Goal: Task Accomplishment & Management: Use online tool/utility

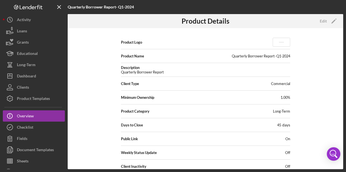
scroll to position [9, 0]
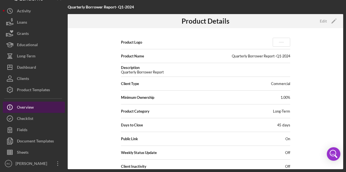
click at [24, 105] on div "Overview" at bounding box center [25, 108] width 17 height 13
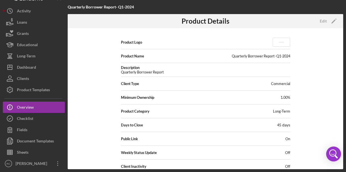
click at [333, 154] on icon "Open Intercom Messenger" at bounding box center [334, 156] width 7 height 5
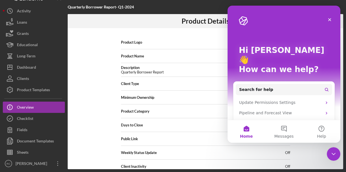
scroll to position [0, 0]
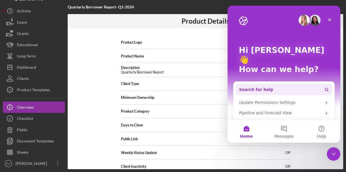
click at [278, 84] on button "Search for help" at bounding box center [283, 89] width 96 height 11
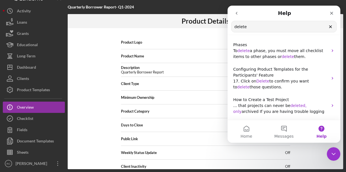
drag, startPoint x: 294, startPoint y: 29, endPoint x: 223, endPoint y: 27, distance: 71.3
click at [227, 27] on html "Help delete Search for help Phases To delete a phase, you must move all checkli…" at bounding box center [283, 74] width 113 height 137
type input "a"
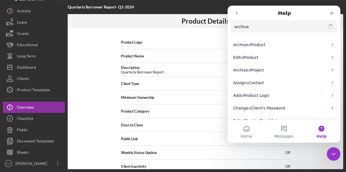
type input "archive"
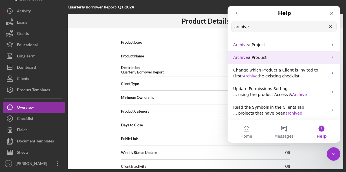
click at [267, 55] on p "Archive a Product" at bounding box center [280, 58] width 95 height 6
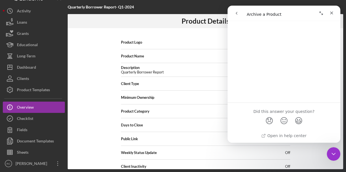
scroll to position [72, 0]
click at [237, 14] on icon "go back" at bounding box center [236, 13] width 5 height 5
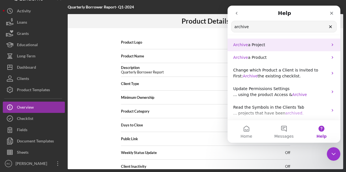
click at [258, 45] on span "a Project" at bounding box center [256, 45] width 17 height 5
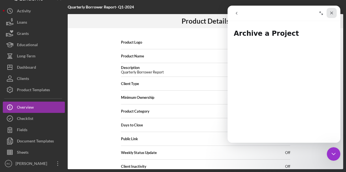
click at [332, 14] on icon "Close" at bounding box center [331, 13] width 3 height 3
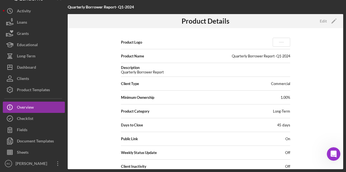
scroll to position [0, 0]
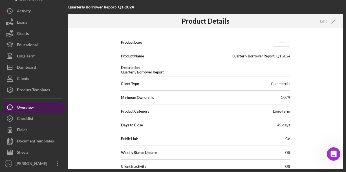
click at [26, 108] on div "Overview" at bounding box center [25, 108] width 17 height 13
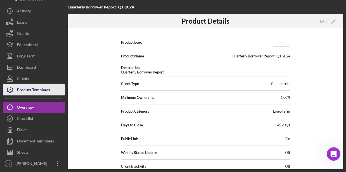
click at [43, 90] on div "Product Templates" at bounding box center [33, 90] width 33 height 13
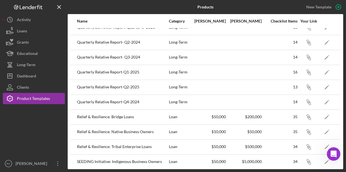
scroll to position [97, 0]
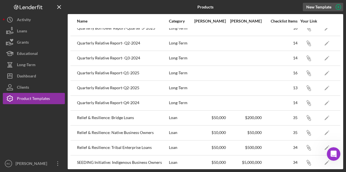
click at [335, 9] on icon "button" at bounding box center [338, 7] width 14 height 14
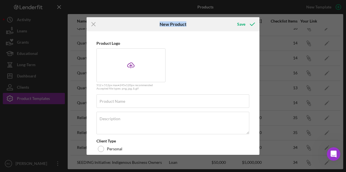
drag, startPoint x: 135, startPoint y: 23, endPoint x: 193, endPoint y: 22, distance: 57.7
click at [193, 22] on div "Icon/Menu Close New Product Save" at bounding box center [172, 24] width 173 height 14
click at [119, 103] on label "Product Name" at bounding box center [112, 101] width 26 height 5
click at [119, 103] on input "Product Name" at bounding box center [172, 101] width 153 height 14
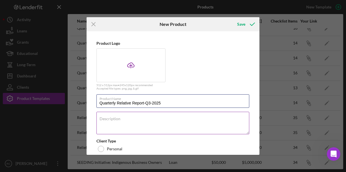
type input "Quarterly Relative Report-Q3-2025"
click at [123, 117] on div "Description" at bounding box center [172, 123] width 153 height 23
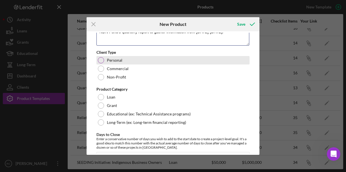
scroll to position [89, 0]
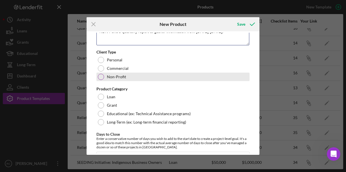
type textarea "NDN Fund's quarterly report to gather information from [DATE]-[DATE]."
click at [101, 78] on div at bounding box center [101, 77] width 6 height 6
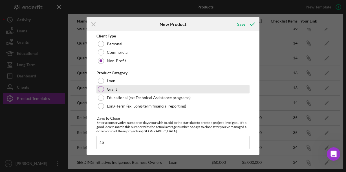
scroll to position [112, 0]
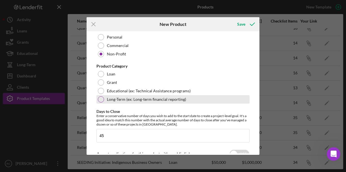
click at [103, 97] on div "Long-Term (ex: Long-term financial reporting)" at bounding box center [172, 99] width 153 height 8
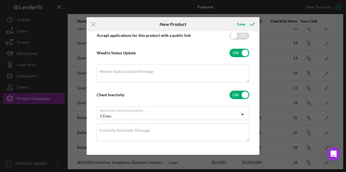
scroll to position [230, 0]
click at [244, 95] on input "checkbox" at bounding box center [239, 95] width 20 height 8
checkbox input "false"
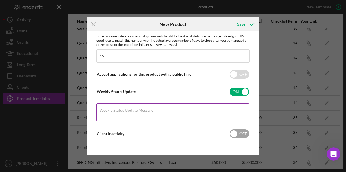
click at [137, 112] on label "Weekly Status Update Message" at bounding box center [126, 110] width 54 height 5
click at [137, 112] on textarea "Weekly Status Update Message" at bounding box center [172, 112] width 153 height 18
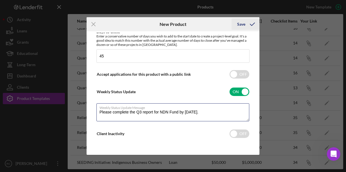
type textarea "Please complete the Q3 report for NDN Fund by [DATE]."
click at [240, 25] on div "Save" at bounding box center [241, 24] width 8 height 11
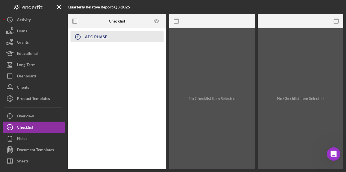
click at [77, 37] on icon "button" at bounding box center [78, 37] width 14 height 14
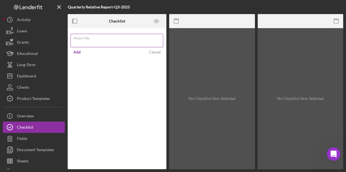
click at [84, 43] on input "Phase Title" at bounding box center [116, 41] width 93 height 14
type input "Q3 2025"
click at [75, 52] on div "Add" at bounding box center [76, 52] width 7 height 8
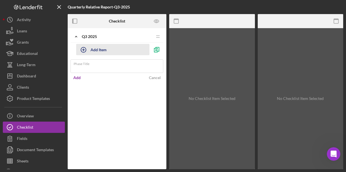
click at [104, 49] on div "Add Item" at bounding box center [98, 49] width 16 height 11
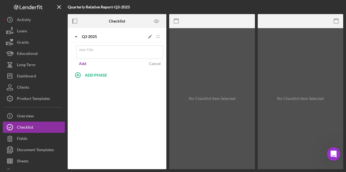
click at [157, 36] on icon "Icon/Drag" at bounding box center [157, 36] width 11 height 11
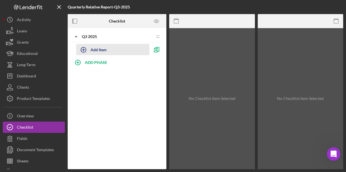
click at [82, 51] on icon "button" at bounding box center [83, 50] width 14 height 14
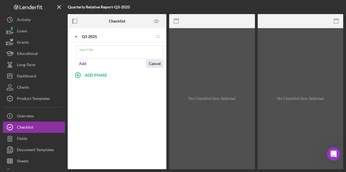
click at [152, 64] on div "Cancel" at bounding box center [155, 63] width 12 height 8
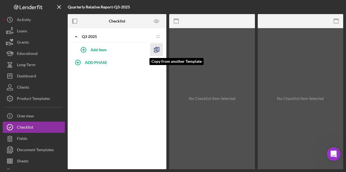
click at [157, 49] on icon "button" at bounding box center [156, 49] width 13 height 13
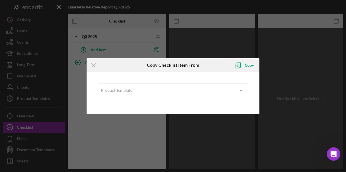
click at [223, 84] on div "Product Template" at bounding box center [166, 90] width 136 height 13
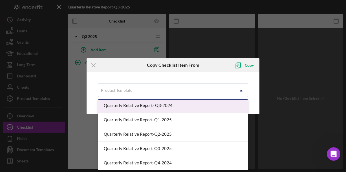
scroll to position [139, 0]
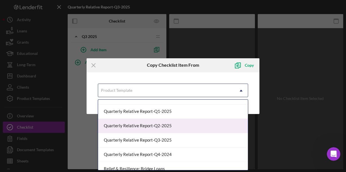
click at [167, 127] on div "Quarterly Relative Report-Q2-2025" at bounding box center [173, 126] width 150 height 14
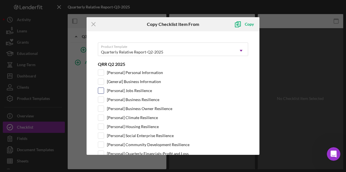
scroll to position [0, 0]
click at [99, 72] on input "[Personal] Personal Information" at bounding box center [101, 73] width 6 height 6
checkbox input "true"
click at [102, 82] on input "[General] Business Information" at bounding box center [101, 81] width 6 height 6
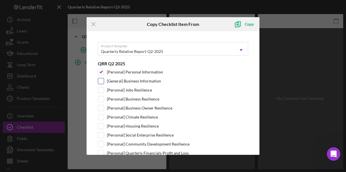
checkbox input "true"
click at [103, 92] on input "[Personal] Jobs Resilience" at bounding box center [101, 91] width 6 height 6
checkbox input "true"
click at [102, 100] on input "[Personal] Business Resilience" at bounding box center [101, 100] width 6 height 6
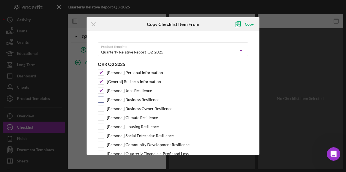
checkbox input "true"
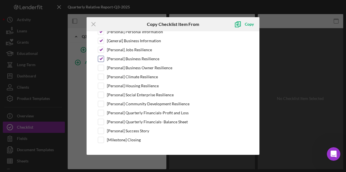
scroll to position [41, 0]
click at [100, 69] on input "[Personal] Business Owner Resilience" at bounding box center [101, 68] width 6 height 6
checkbox input "true"
click at [102, 79] on input "[Personal] Climate Resilience" at bounding box center [101, 77] width 6 height 6
checkbox input "true"
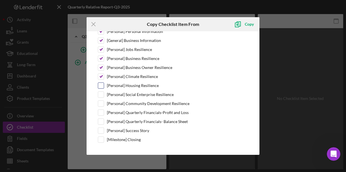
click at [102, 85] on input "[Personal] Housing Resilience" at bounding box center [101, 86] width 6 height 6
checkbox input "true"
click at [102, 95] on input "[Personal] Social Enterprise Resilience" at bounding box center [101, 95] width 6 height 6
checkbox input "true"
click at [103, 104] on input "[Personal] Community Development Resilience" at bounding box center [101, 104] width 6 height 6
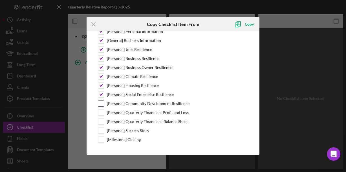
checkbox input "true"
click at [101, 112] on input "[Personal] Quarterly Financials-Profit and Loss" at bounding box center [101, 113] width 6 height 6
checkbox input "true"
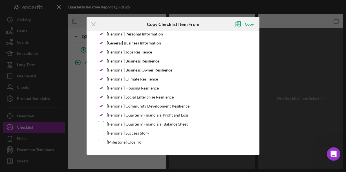
click at [101, 124] on input "[Personal] Quarterly Financials- Balance Sheet" at bounding box center [101, 124] width 6 height 6
checkbox input "true"
click at [101, 134] on input "[Personal] Success Story" at bounding box center [101, 133] width 6 height 6
checkbox input "true"
click at [100, 142] on input "[Milestone] Closing" at bounding box center [101, 142] width 6 height 6
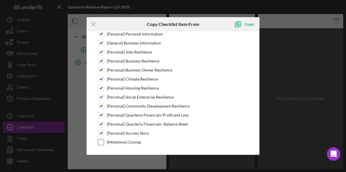
checkbox input "true"
click at [249, 26] on div "Copy" at bounding box center [248, 24] width 9 height 11
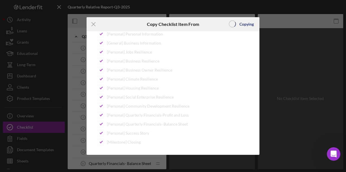
scroll to position [0, 0]
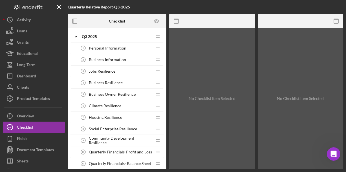
click at [89, 48] on span "Personal Information" at bounding box center [107, 48] width 37 height 5
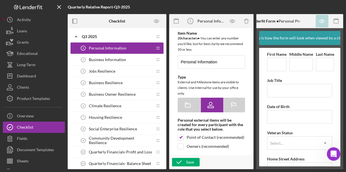
type textarea "<div>&nbsp;</div> <div>Please fill out the Personal Information Profile in orde…"
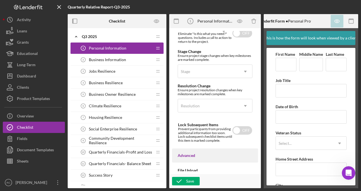
scroll to position [477, 0]
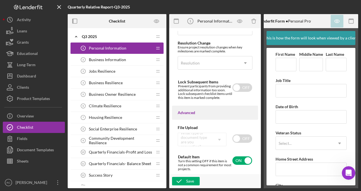
click at [127, 60] on div "Business Information 2 Business Information" at bounding box center [114, 59] width 75 height 11
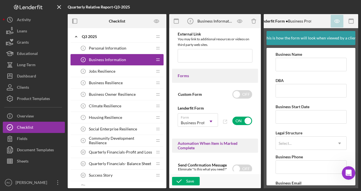
scroll to position [297, 0]
click at [191, 172] on div "Save" at bounding box center [190, 181] width 8 height 8
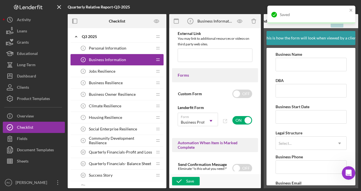
click at [107, 70] on span "Jobs Resilience" at bounding box center [102, 71] width 26 height 5
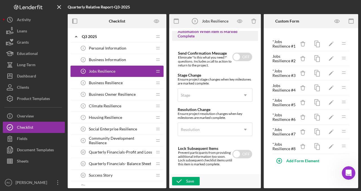
scroll to position [413, 0]
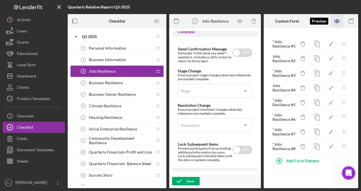
click at [339, 21] on icon "button" at bounding box center [336, 21] width 13 height 13
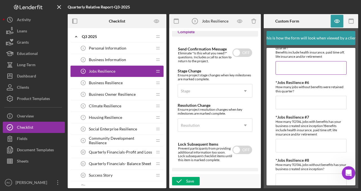
scroll to position [175, 0]
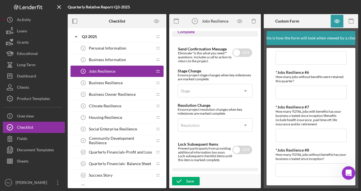
click at [120, 82] on span "Business Resilience" at bounding box center [106, 83] width 34 height 5
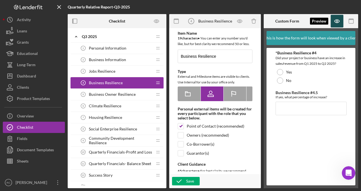
click at [337, 22] on icon "button" at bounding box center [336, 21] width 13 height 13
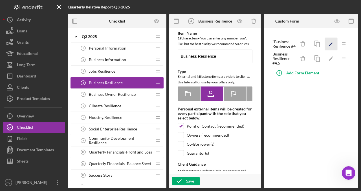
click at [328, 44] on icon "Icon/Edit" at bounding box center [330, 44] width 13 height 13
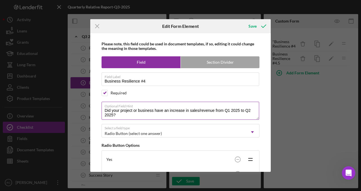
click at [230, 108] on textarea "Did your project or business have an increase in sales/revenue from Q1 2025 to …" at bounding box center [179, 111] width 157 height 18
click at [250, 109] on textarea "Did your project or business have an increase in sales/revenue from Q2 2025 to …" at bounding box center [179, 111] width 157 height 18
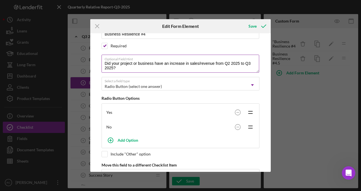
scroll to position [47, 0]
type textarea "Did your project or business have an increase in sales/revenue from Q2 2025 to …"
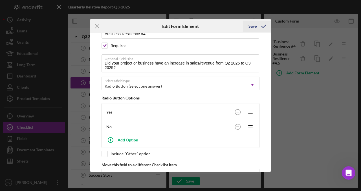
click at [253, 24] on div "Save" at bounding box center [252, 26] width 8 height 11
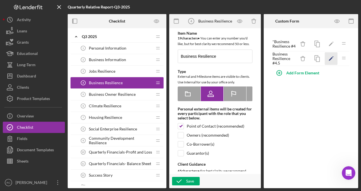
click at [332, 56] on icon "button" at bounding box center [332, 56] width 1 height 1
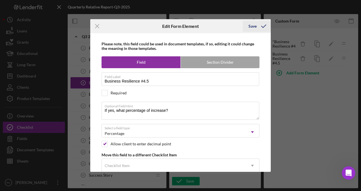
click at [251, 27] on div "Save" at bounding box center [252, 26] width 8 height 11
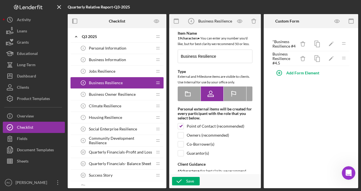
click at [120, 95] on span "Business Owner Resilience" at bounding box center [112, 94] width 47 height 5
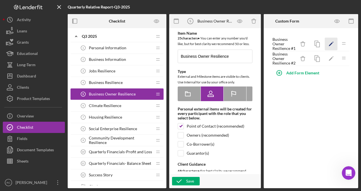
click at [332, 42] on icon "Icon/Edit" at bounding box center [330, 44] width 13 height 13
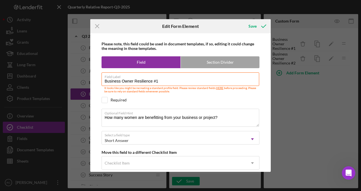
scroll to position [0, 0]
click at [95, 28] on line at bounding box center [97, 26] width 4 height 4
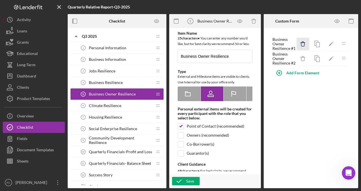
click at [303, 42] on icon "button" at bounding box center [303, 42] width 2 height 1
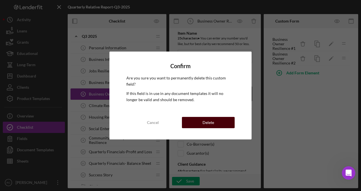
click at [204, 122] on div "Delete" at bounding box center [208, 122] width 12 height 11
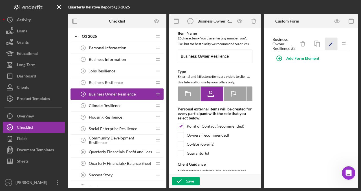
click at [328, 42] on icon "Icon/Edit" at bounding box center [330, 44] width 13 height 13
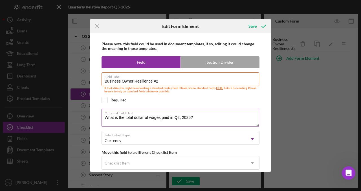
drag, startPoint x: 178, startPoint y: 115, endPoint x: 188, endPoint y: 113, distance: 9.7
click at [178, 115] on label "Optional Field Hint" at bounding box center [181, 112] width 154 height 6
click at [178, 115] on textarea "What is the total dollar of wages paid in Q2, 2025?" at bounding box center [179, 118] width 157 height 18
drag, startPoint x: 177, startPoint y: 118, endPoint x: 185, endPoint y: 116, distance: 8.3
click at [177, 118] on textarea "What is the total dollar of wages paid in Q2, 2025?" at bounding box center [179, 118] width 157 height 18
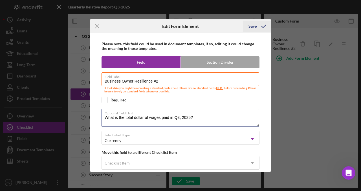
type textarea "What is the total dollar of wages paid in Q3, 2025?"
click at [253, 27] on div "Save" at bounding box center [252, 26] width 8 height 11
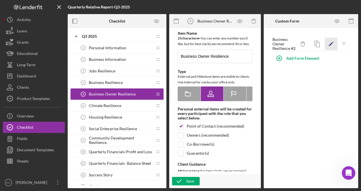
click at [332, 44] on icon "Icon/Edit" at bounding box center [330, 44] width 13 height 13
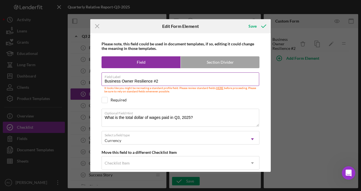
click at [168, 81] on input "Business Owner Resilience #2" at bounding box center [179, 79] width 157 height 14
type input "Business Owner Resilience #1"
click at [253, 26] on div "Save" at bounding box center [252, 26] width 8 height 11
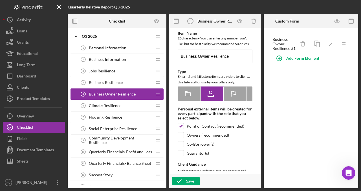
click at [113, 82] on span "Business Resilience" at bounding box center [106, 82] width 34 height 5
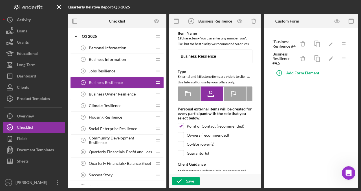
click at [111, 71] on span "Jobs Resilience" at bounding box center [102, 71] width 26 height 5
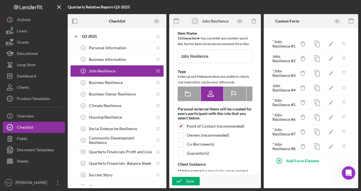
click at [110, 83] on span "Business Resilience" at bounding box center [106, 82] width 34 height 5
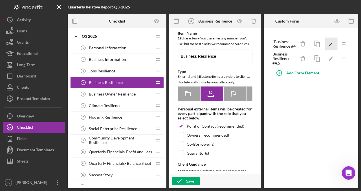
click at [328, 44] on icon "Icon/Edit" at bounding box center [330, 44] width 13 height 13
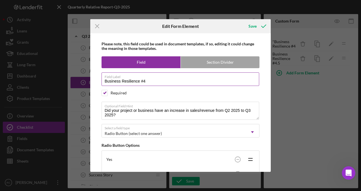
click at [147, 82] on input "Business Resilience #4" at bounding box center [179, 79] width 157 height 14
type input "Business Resilience #1"
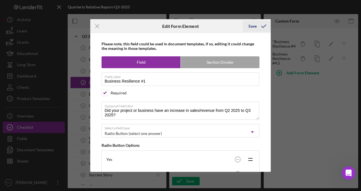
click at [254, 26] on div "Save" at bounding box center [252, 26] width 8 height 11
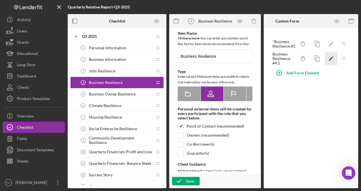
click at [332, 57] on icon "Icon/Edit" at bounding box center [330, 58] width 13 height 13
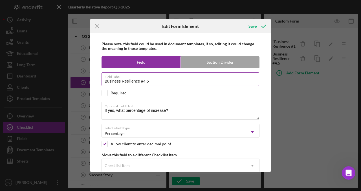
click at [152, 82] on input "Business Resilience #4.5" at bounding box center [179, 79] width 157 height 14
click at [145, 81] on input "Business Resilience #4.5" at bounding box center [179, 79] width 157 height 14
type input "Business Resilience #1.5"
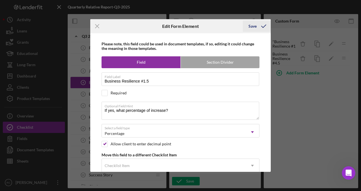
click at [251, 26] on div "Save" at bounding box center [252, 26] width 8 height 11
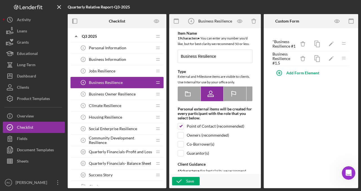
click at [118, 92] on span "Business Owner Resilience" at bounding box center [112, 94] width 47 height 5
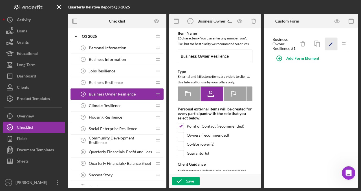
click at [330, 43] on icon "Icon/Edit" at bounding box center [330, 44] width 13 height 13
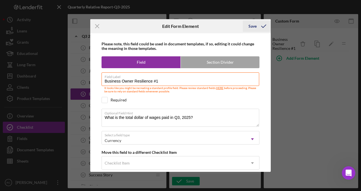
click at [253, 27] on div "Save" at bounding box center [252, 26] width 8 height 11
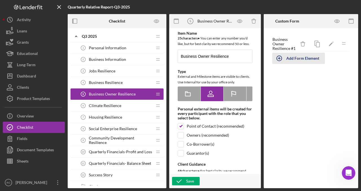
click at [282, 59] on icon "button" at bounding box center [279, 58] width 14 height 14
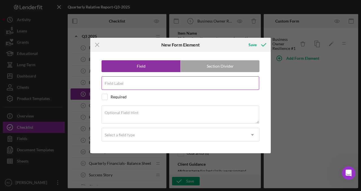
click at [135, 83] on input "Field Label" at bounding box center [179, 83] width 157 height 14
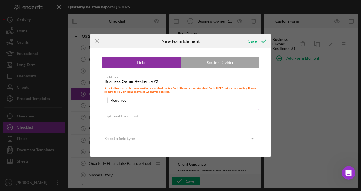
type input "Business Owner Resilience #2"
click at [125, 117] on label "Optional Field Hint" at bounding box center [121, 116] width 34 height 5
click at [125, 117] on textarea "Optional Field Hint" at bounding box center [179, 118] width 157 height 18
click at [134, 117] on textarea "Optional Field Hint" at bounding box center [179, 118] width 157 height 18
click at [125, 116] on textarea "Optional Field Hint" at bounding box center [179, 118] width 157 height 18
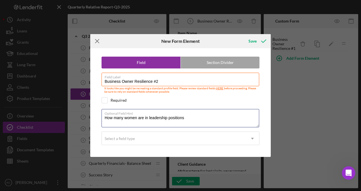
type textarea "How many women are in leadership positions"
click at [99, 40] on icon "Icon/Menu Close" at bounding box center [97, 41] width 14 height 14
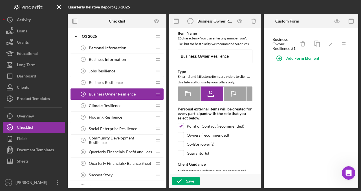
click at [119, 106] on span "Climate Resilience" at bounding box center [105, 105] width 32 height 5
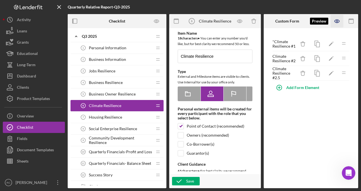
click at [337, 22] on icon "button" at bounding box center [337, 21] width 2 height 2
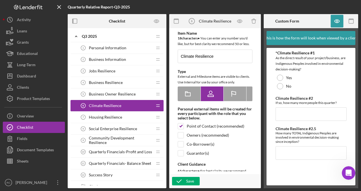
click at [101, 119] on span "Housing Resilience" at bounding box center [105, 117] width 33 height 5
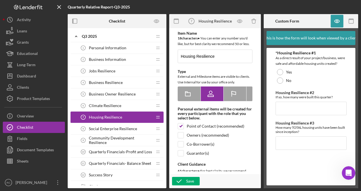
click at [136, 128] on div "Social Enterprise Resilience 8 Social Enterprise Resilience" at bounding box center [114, 128] width 75 height 11
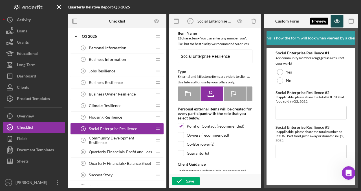
click at [337, 20] on icon "button" at bounding box center [336, 21] width 13 height 13
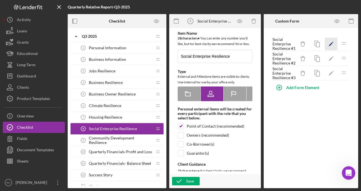
click at [332, 44] on icon "Icon/Edit" at bounding box center [330, 44] width 13 height 13
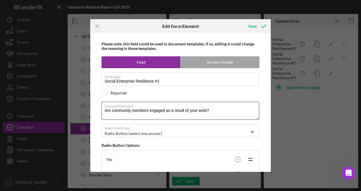
drag, startPoint x: 111, startPoint y: 110, endPoint x: 100, endPoint y: 110, distance: 10.7
click at [100, 110] on div "Please note, this field could be used in document templates, if so, editing it …" at bounding box center [180, 102] width 175 height 139
click at [124, 110] on textarea "How many community members engaged as a result of your work?" at bounding box center [179, 111] width 157 height 18
click at [170, 110] on textarea "How many community members engaged as a result of your work?" at bounding box center [179, 111] width 157 height 18
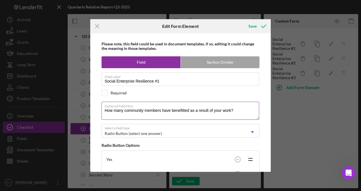
click at [213, 109] on textarea "How many community members have benefitted as a result of your work?" at bounding box center [179, 111] width 157 height 18
click at [212, 109] on textarea "How many community members have benefitted from your work?" at bounding box center [179, 111] width 157 height 18
click at [248, 111] on textarea "How many community members have benefitted from your business or project?" at bounding box center [179, 111] width 157 height 18
drag, startPoint x: 153, startPoint y: 113, endPoint x: 157, endPoint y: 114, distance: 4.3
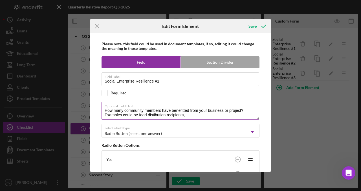
click at [153, 113] on textarea "How many community members have benefitted from your business or project? Examp…" at bounding box center [179, 111] width 157 height 18
click at [192, 116] on textarea "How many community members have benefitted from your business or project? Examp…" at bounding box center [179, 111] width 157 height 18
click at [192, 114] on textarea "How many community members have benefitted from your business or project? Examp…" at bounding box center [179, 111] width 157 height 18
click at [231, 115] on textarea "How many community members have benefitted from your business or project? Examp…" at bounding box center [179, 111] width 157 height 18
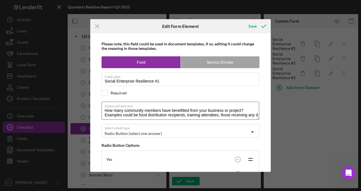
scroll to position [2, 0]
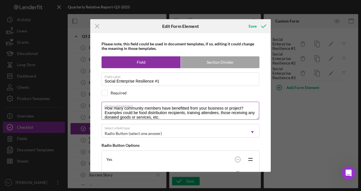
click at [105, 112] on textarea "How many community members have benefitted from your business or project? Examp…" at bounding box center [179, 111] width 157 height 18
click at [163, 118] on textarea "How many community members have benefitted from your business or project? Examp…" at bounding box center [179, 111] width 157 height 18
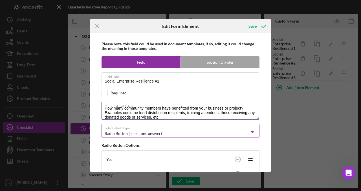
scroll to position [3, 0]
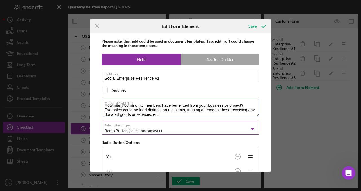
type textarea "How many community members have benefitted from your business or project? Examp…"
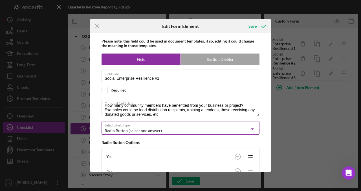
click at [184, 130] on div "Radio Button (select one answer)" at bounding box center [174, 130] width 144 height 13
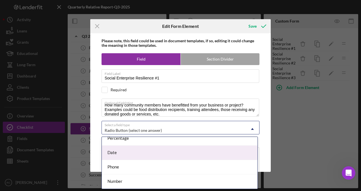
scroll to position [91, 0]
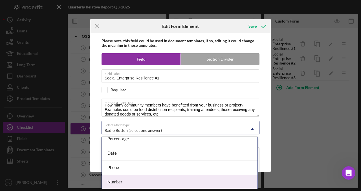
click at [143, 172] on div "Number" at bounding box center [179, 182] width 155 height 14
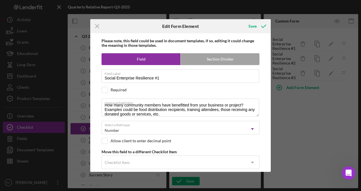
scroll to position [12, 0]
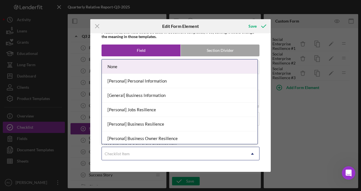
click at [231, 154] on div "Checklist Item" at bounding box center [174, 153] width 144 height 13
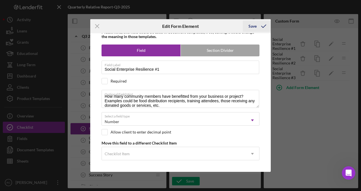
click at [252, 26] on div "Save" at bounding box center [252, 26] width 8 height 11
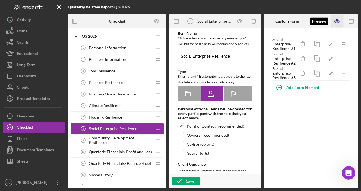
click at [337, 20] on icon "button" at bounding box center [336, 21] width 5 height 3
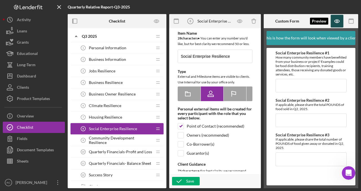
click at [337, 23] on icon "button" at bounding box center [336, 21] width 13 height 13
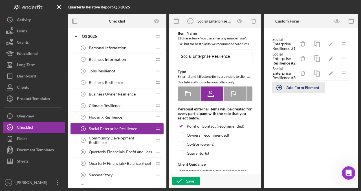
click at [282, 87] on icon "button" at bounding box center [279, 88] width 14 height 14
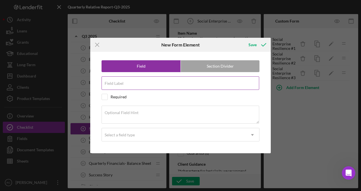
click at [157, 86] on input "Field Label" at bounding box center [179, 83] width 157 height 14
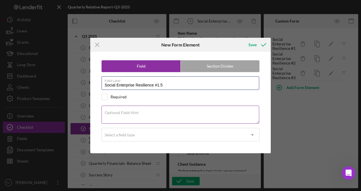
type input "Social Enterprise Resilience #1.5"
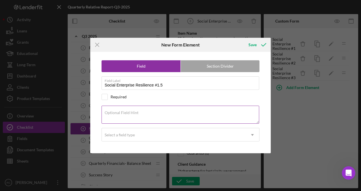
click at [117, 114] on label "Optional Field Hint" at bounding box center [121, 112] width 34 height 5
click at [117, 114] on textarea "Optional Field Hint" at bounding box center [179, 115] width 157 height 18
type textarea "I"
type textarea "How many of those benefitting above, are women?"
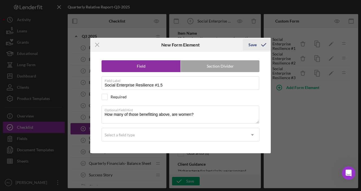
click at [249, 46] on div "Save" at bounding box center [252, 44] width 8 height 11
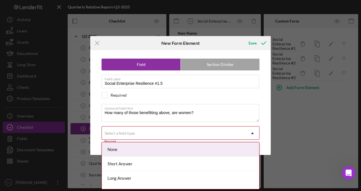
click at [184, 134] on div "Select a field type" at bounding box center [174, 133] width 144 height 13
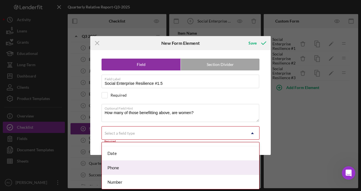
scroll to position [97, 0]
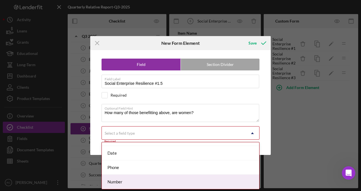
click at [154, 172] on div "Number" at bounding box center [180, 182] width 157 height 14
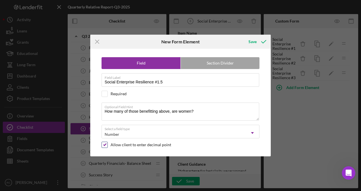
click at [106, 146] on input "checkbox" at bounding box center [105, 145] width 6 height 6
checkbox input "false"
click at [255, 42] on div "Save" at bounding box center [252, 41] width 8 height 11
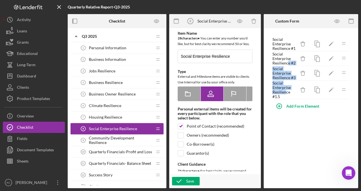
drag, startPoint x: 286, startPoint y: 92, endPoint x: 287, endPoint y: 63, distance: 29.3
click at [287, 63] on div "Social Enterprise Resilience #1 Icon/Delete Icon/Edit Icon/Drag Social Enterpri…" at bounding box center [310, 68] width 77 height 63
click at [343, 91] on icon "Icon/Drag" at bounding box center [343, 89] width 11 height 11
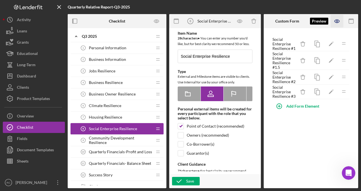
click at [337, 22] on icon "button" at bounding box center [337, 21] width 2 height 2
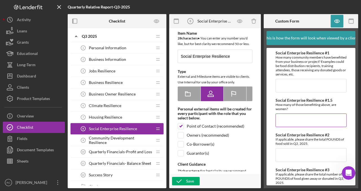
scroll to position [24, 0]
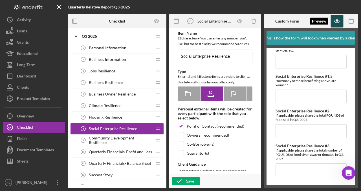
click at [337, 24] on icon "button" at bounding box center [336, 21] width 13 height 13
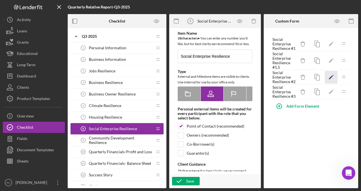
click at [332, 77] on icon "Icon/Edit" at bounding box center [330, 77] width 13 height 13
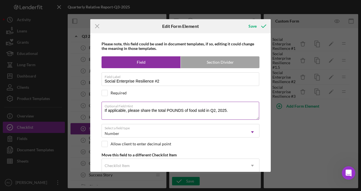
click at [215, 109] on textarea "If applicable, please share the total POUNDS of food sold in Q2, 2025." at bounding box center [179, 111] width 157 height 18
type textarea "If applicable, please share the total POUNDS of food sold in Q3, 2025."
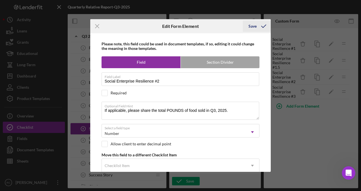
click at [253, 27] on div "Save" at bounding box center [252, 26] width 8 height 11
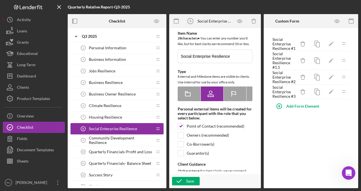
scroll to position [0, 0]
click at [333, 91] on icon "Icon/Edit" at bounding box center [330, 92] width 13 height 13
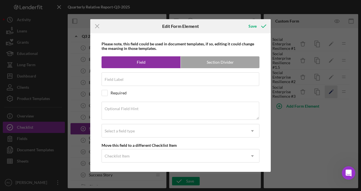
type input "Social Enterprise Resilience #3"
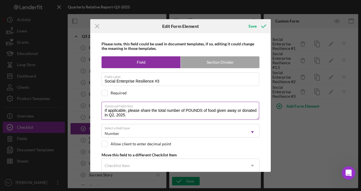
click at [113, 115] on textarea "If applicable, please share the total number of POUNDS of food given away or do…" at bounding box center [179, 111] width 157 height 18
type textarea "If applicable, please share the total number of POUNDS of food given away or do…"
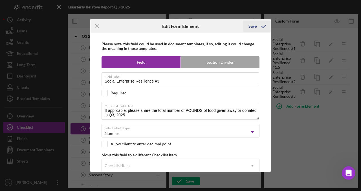
click at [251, 27] on div "Save" at bounding box center [252, 26] width 8 height 11
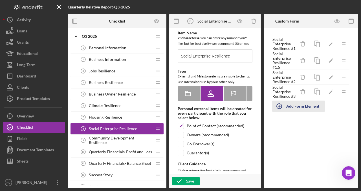
click at [281, 104] on icon "button" at bounding box center [279, 106] width 14 height 14
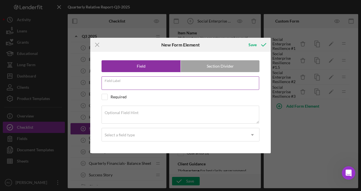
click at [161, 85] on input "Field Label" at bounding box center [179, 83] width 157 height 14
click at [134, 84] on input "Social Enterprise #4" at bounding box center [179, 83] width 157 height 14
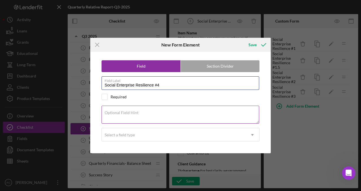
type input "Social Enterprise Resilience #4"
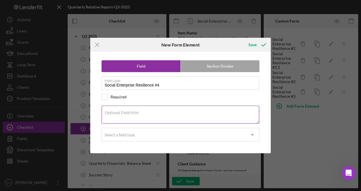
click at [140, 113] on textarea "Optional Field Hint" at bounding box center [179, 115] width 157 height 18
click at [158, 114] on textarea "How many women hold leaderrship" at bounding box center [179, 115] width 157 height 18
click at [177, 114] on textarea "How many women hold leadership" at bounding box center [179, 115] width 157 height 18
click at [181, 113] on textarea "How many women hold leadership positionsin your business or project?" at bounding box center [179, 115] width 157 height 18
click at [234, 114] on textarea "How many women hold leadership positions in your business or project?" at bounding box center [179, 115] width 157 height 18
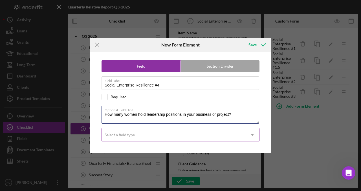
type textarea "How many women hold leadership positions in your business or project?"
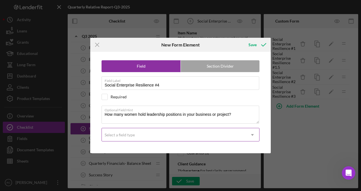
click at [184, 135] on div "Select a field type" at bounding box center [174, 134] width 144 height 13
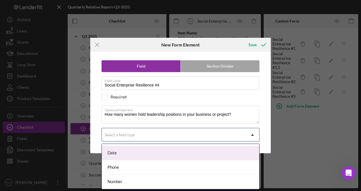
scroll to position [98, 0]
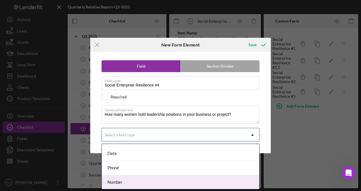
click at [154, 172] on div "Number" at bounding box center [180, 182] width 157 height 14
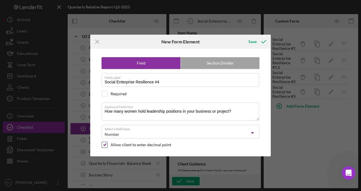
click at [104, 146] on input "checkbox" at bounding box center [105, 145] width 6 height 6
checkbox input "false"
click at [251, 42] on div "Save" at bounding box center [252, 41] width 8 height 11
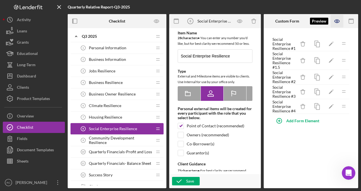
click at [338, 24] on icon "button" at bounding box center [336, 21] width 13 height 13
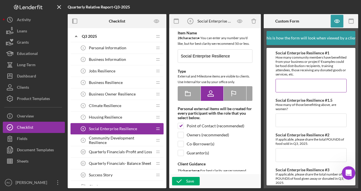
scroll to position [0, 0]
click at [339, 21] on icon "button" at bounding box center [336, 21] width 13 height 13
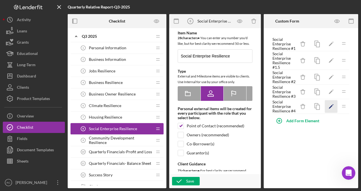
click at [326, 103] on icon "Icon/Edit" at bounding box center [330, 106] width 13 height 13
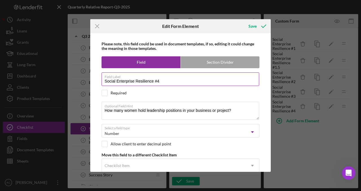
click at [168, 80] on input "Social Enterprise Resilience #4" at bounding box center [179, 79] width 157 height 14
type input "Social Enterprise Resilience #1C"
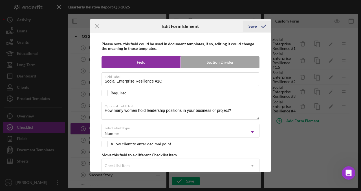
click at [251, 26] on div "Save" at bounding box center [252, 26] width 8 height 11
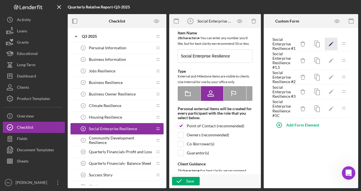
click at [328, 42] on icon "Icon/Edit" at bounding box center [330, 44] width 13 height 13
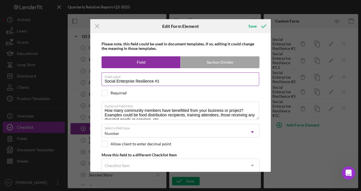
click at [175, 82] on input "Social Enterprise Resilience #1" at bounding box center [179, 79] width 157 height 14
type input "Social Enterprise Resilience #1A"
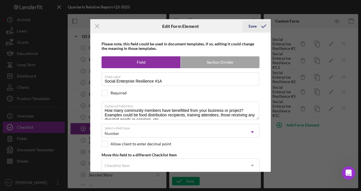
click at [250, 24] on div "Save" at bounding box center [252, 26] width 8 height 11
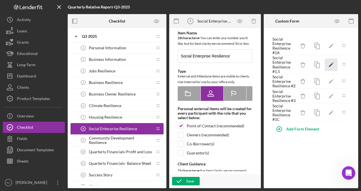
click at [330, 66] on icon "Icon/Edit" at bounding box center [330, 64] width 13 height 13
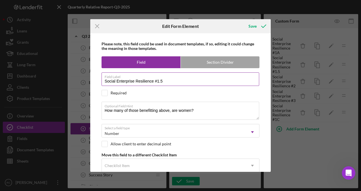
click at [175, 81] on input "Social Enterprise Resilience #1.5" at bounding box center [179, 79] width 157 height 14
type input "Social Enterprise Resilience #1B"
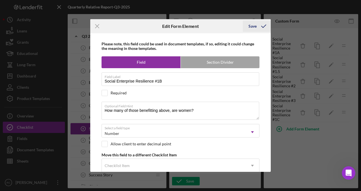
click at [255, 27] on div "Save" at bounding box center [252, 26] width 8 height 11
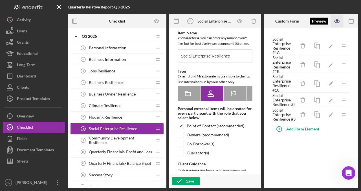
click at [335, 21] on icon "button" at bounding box center [336, 21] width 13 height 13
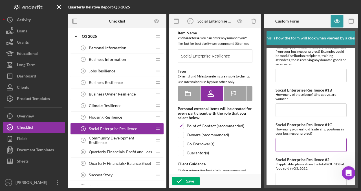
scroll to position [0, 0]
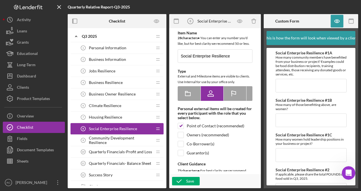
click at [126, 137] on div "Community Development Resilience 9 Community Development Resilience" at bounding box center [114, 140] width 75 height 11
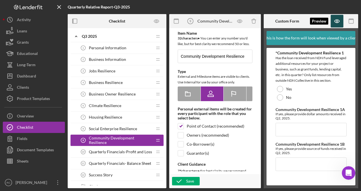
click at [337, 21] on icon "button" at bounding box center [337, 21] width 2 height 2
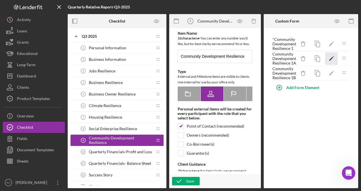
click at [333, 58] on icon "Icon/Edit" at bounding box center [331, 58] width 13 height 13
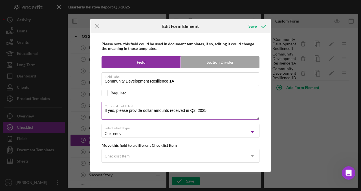
click at [195, 110] on textarea "If yes, please provide dollar amounts received in Q2, 2025." at bounding box center [179, 111] width 157 height 18
type textarea "If yes, please provide dollar amounts received in Q3, 2025."
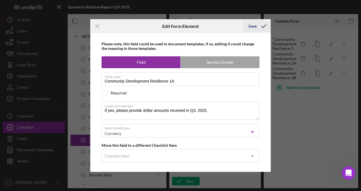
click at [250, 24] on div "Save" at bounding box center [252, 26] width 8 height 11
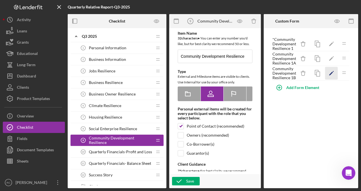
click at [327, 75] on icon "Icon/Edit" at bounding box center [331, 73] width 13 height 13
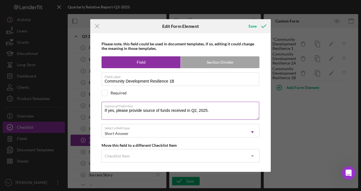
click at [196, 106] on label "Optional Field Hint" at bounding box center [181, 105] width 154 height 6
click at [196, 106] on textarea "If yes, please provide source of funds received in Q2, 2025." at bounding box center [179, 111] width 157 height 18
click at [195, 110] on textarea "If yes, please provide source of funds received in Q2, 2025." at bounding box center [179, 111] width 157 height 18
type textarea "If yes, please provide source of funds received in Q3, 2025."
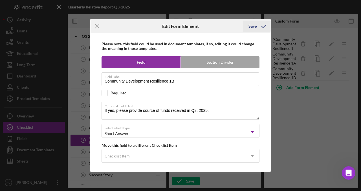
click at [250, 27] on div "Save" at bounding box center [252, 26] width 8 height 11
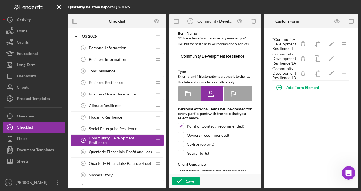
click at [119, 150] on span "Quarterly Financials-Profit and Loss" at bounding box center [120, 152] width 63 height 5
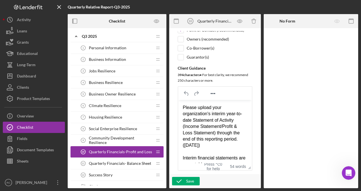
scroll to position [120, 0]
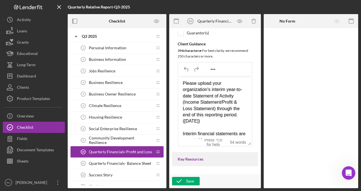
click at [196, 114] on div "Please upload your organization's interim year-to-date Statement of Activity (I…" at bounding box center [215, 102] width 64 height 44
click at [193, 94] on div "Please upload your organization's interim year-to-date Statement of Activity (I…" at bounding box center [215, 102] width 64 height 44
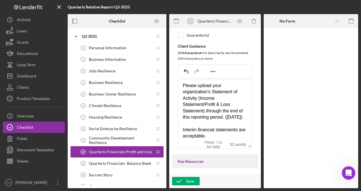
scroll to position [117, 0]
drag, startPoint x: 206, startPoint y: 111, endPoint x: 226, endPoint y: 121, distance: 21.9
click at [226, 121] on div "Please upload your organization's Statement of Activity (Income Statement/Profi…" at bounding box center [215, 102] width 64 height 38
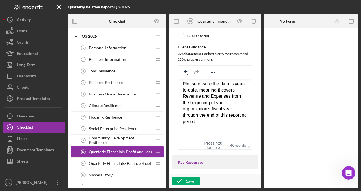
scroll to position [59, 0]
drag, startPoint x: 222, startPoint y: 124, endPoint x: 182, endPoint y: 86, distance: 55.8
click at [182, 86] on html "Please upload your organization's Statement of Activity (Income Statement/Profi…" at bounding box center [215, 80] width 74 height 123
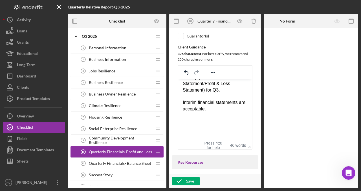
scroll to position [22, 0]
click at [193, 172] on div "Save" at bounding box center [190, 181] width 8 height 8
click at [133, 162] on span "Quarterly Financials- Balance Sheet" at bounding box center [120, 163] width 62 height 5
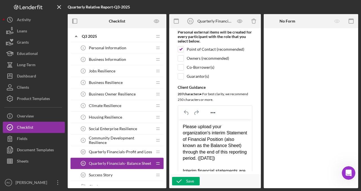
click at [184, 139] on div "Please upload your organization's interim Statement of Financial Position (also…" at bounding box center [215, 142] width 64 height 38
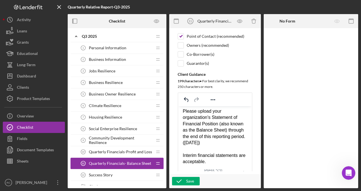
scroll to position [89, 0]
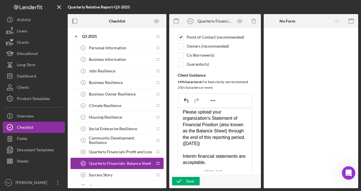
drag, startPoint x: 183, startPoint y: 137, endPoint x: 231, endPoint y: 145, distance: 48.7
click at [231, 145] on div "Please upload your organization's Statement of Financial Position (also known a…" at bounding box center [215, 128] width 64 height 38
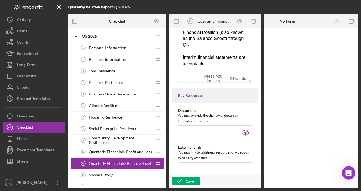
scroll to position [184, 0]
click at [227, 59] on div "Interim financial statements are acceptable." at bounding box center [215, 60] width 64 height 13
click at [180, 172] on icon "button" at bounding box center [179, 181] width 14 height 14
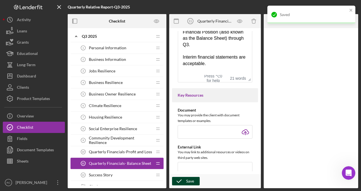
click at [105, 172] on span "Success Story" at bounding box center [101, 175] width 24 height 5
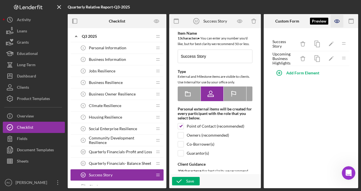
click at [337, 21] on icon "button" at bounding box center [337, 21] width 2 height 2
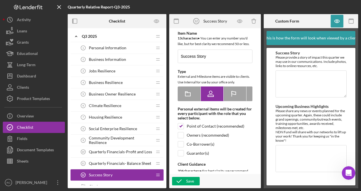
click at [128, 140] on span "Community Development Resilience" at bounding box center [120, 140] width 63 height 9
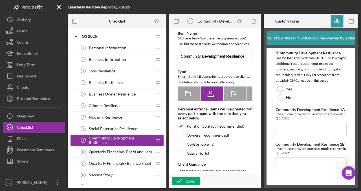
click at [113, 80] on div "Business Resilience 4 Business Resilience" at bounding box center [114, 82] width 75 height 11
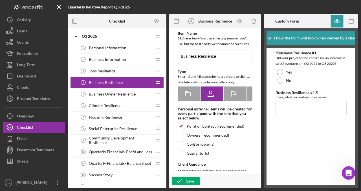
click at [113, 91] on div "Business Owner Resilience 5 Business Owner Resilience" at bounding box center [114, 93] width 75 height 11
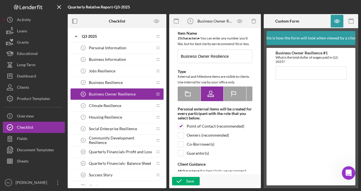
click at [111, 105] on span "Climate Resilience" at bounding box center [105, 105] width 32 height 5
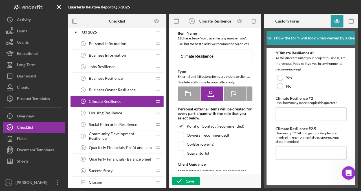
click at [127, 141] on div "Community Development Resilience 9 Community Development Resilience" at bounding box center [114, 135] width 75 height 11
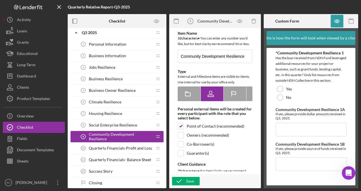
click at [130, 127] on span "Social Enterprise Resilience" at bounding box center [113, 125] width 48 height 5
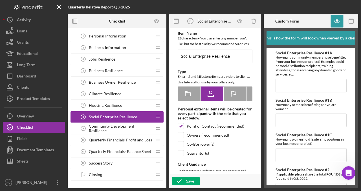
scroll to position [13, 0]
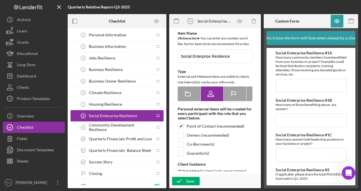
click at [110, 94] on span "Climate Resilience" at bounding box center [105, 92] width 32 height 5
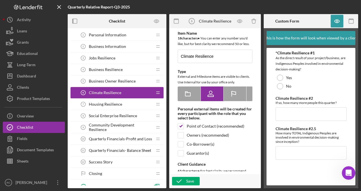
click at [126, 105] on div "Housing Resilience 7 Housing Resilience" at bounding box center [114, 104] width 75 height 11
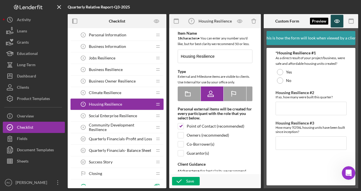
click at [338, 23] on icon "button" at bounding box center [336, 21] width 13 height 13
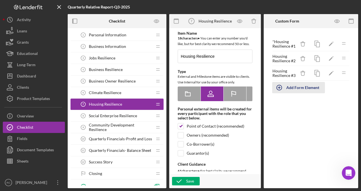
click at [278, 90] on icon "button" at bounding box center [279, 88] width 14 height 14
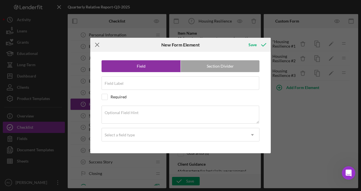
click at [100, 45] on icon "Icon/Menu Close" at bounding box center [97, 45] width 14 height 14
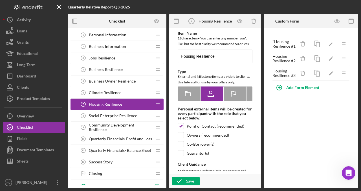
click at [128, 126] on span "Community Development Resilience" at bounding box center [120, 127] width 63 height 9
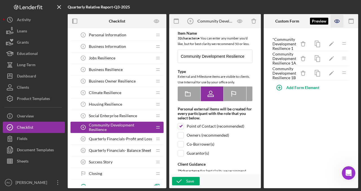
click at [341, 21] on icon "button" at bounding box center [336, 21] width 13 height 13
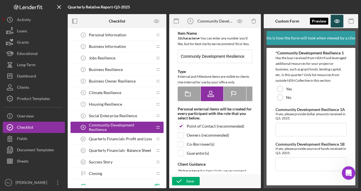
click at [338, 19] on icon "button" at bounding box center [336, 21] width 13 height 13
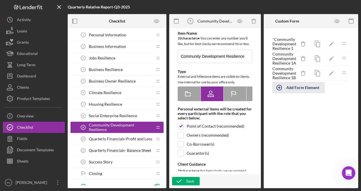
click at [281, 89] on icon "button" at bounding box center [279, 88] width 14 height 14
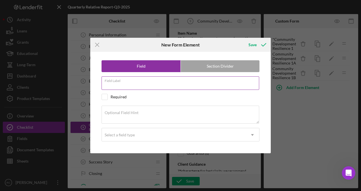
click at [123, 84] on input "Field Label" at bounding box center [179, 83] width 157 height 14
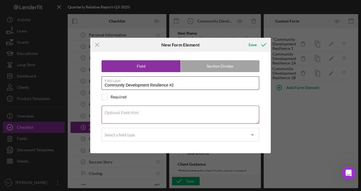
type input "Community Development Resilience #2"
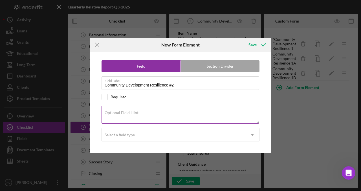
click at [137, 114] on textarea "Optional Field Hint" at bounding box center [179, 115] width 157 height 18
click at [239, 114] on textarea "How many acres of land have been returned directly to tribal nations, to-date?" at bounding box center [179, 115] width 157 height 18
click at [237, 114] on textarea "How many acres of land have been returned directly to tribal nations, to-date?" at bounding box center [179, 115] width 157 height 18
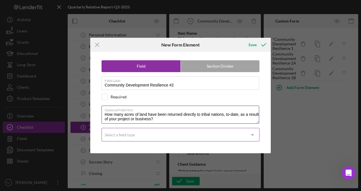
type textarea "How many acres of land have been returned directly to tribal nations, to-date, …"
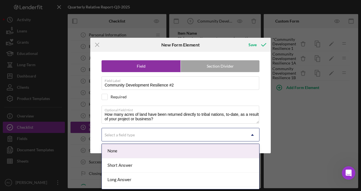
click at [243, 134] on div "Select a field type" at bounding box center [174, 134] width 144 height 13
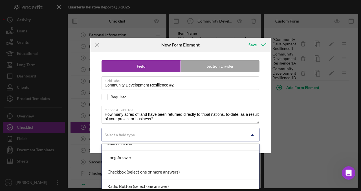
scroll to position [22, 0]
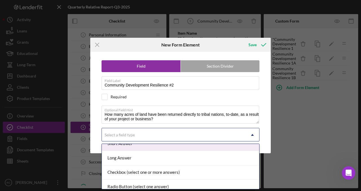
click at [139, 145] on div "Short Answer" at bounding box center [180, 144] width 157 height 14
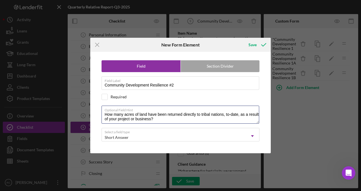
drag, startPoint x: 154, startPoint y: 121, endPoint x: 91, endPoint y: 109, distance: 64.1
click at [91, 109] on div "Field Section Divider Field Label Community Development Resilience #2 Required …" at bounding box center [180, 102] width 180 height 101
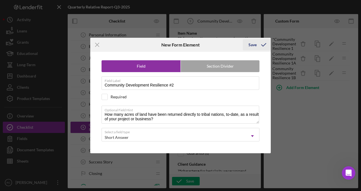
click at [249, 45] on div "Save" at bounding box center [252, 44] width 8 height 11
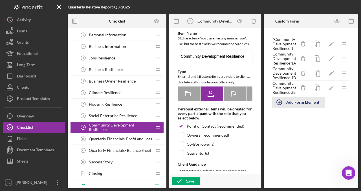
click at [279, 103] on icon "button" at bounding box center [279, 102] width 14 height 14
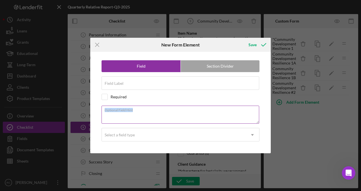
click at [128, 115] on textarea "Optional Field Hint" at bounding box center [179, 115] width 157 height 18
paste textarea "How many acres of land have been returned directly to tribal nations, to-date, …"
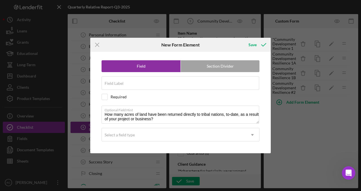
drag, startPoint x: 136, startPoint y: 118, endPoint x: 274, endPoint y: 6, distance: 176.8
click at [0, 0] on div "Icon/Menu Close New Form Element Save Field Section Divider Field Label Require…" at bounding box center [180, 95] width 361 height 191
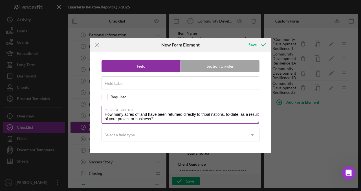
drag, startPoint x: 167, startPoint y: 114, endPoint x: 221, endPoint y: 114, distance: 53.8
click at [221, 114] on textarea "How many acres of land have been returned directly to tribal nations, to-date, …" at bounding box center [179, 115] width 157 height 18
click at [171, 122] on textarea "How many acres of land have been brought back to Indigenous control, to-date, a…" at bounding box center [179, 115] width 157 height 18
type textarea "How many acres of land have been brought back to Indigenous control, to-date, a…"
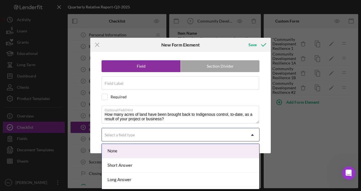
click at [207, 134] on div "Select a field type" at bounding box center [174, 134] width 144 height 13
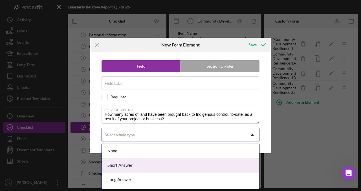
click at [176, 163] on div "Short Answer" at bounding box center [180, 165] width 157 height 14
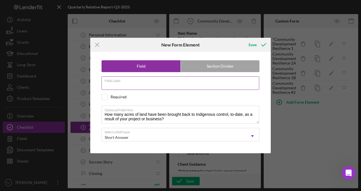
click at [140, 83] on div "Field Label Required" at bounding box center [180, 83] width 158 height 14
type input "Community Development Resilience #3"
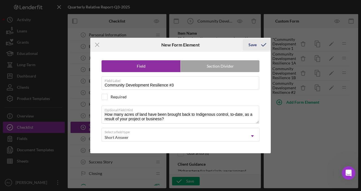
click at [253, 45] on div "Save" at bounding box center [252, 44] width 8 height 11
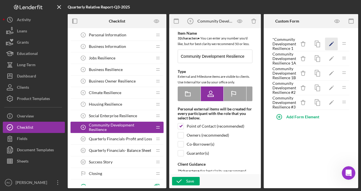
click at [333, 43] on icon "Icon/Edit" at bounding box center [331, 44] width 13 height 13
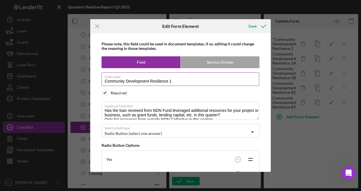
drag, startPoint x: 170, startPoint y: 79, endPoint x: 179, endPoint y: 78, distance: 9.6
click at [171, 79] on div "Field Label Community Development Resilience 1 Required" at bounding box center [180, 79] width 158 height 14
type input "Community Development Resilience #1"
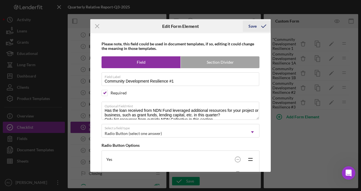
click at [249, 26] on div "Save" at bounding box center [252, 26] width 8 height 11
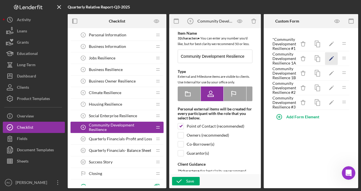
click at [334, 59] on icon "Icon/Edit" at bounding box center [331, 58] width 13 height 13
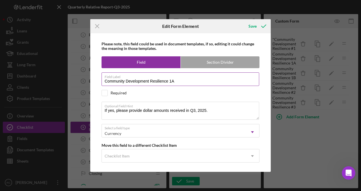
click at [170, 79] on input "Community Development Resilience 1A" at bounding box center [179, 79] width 157 height 14
drag, startPoint x: 169, startPoint y: 80, endPoint x: 183, endPoint y: 83, distance: 13.5
click at [169, 80] on input "Community Development Resilience 1A" at bounding box center [179, 79] width 157 height 14
type input "Community Development Resilience #1A"
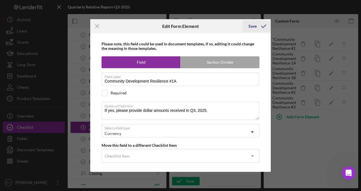
click at [250, 26] on div "Save" at bounding box center [252, 26] width 8 height 11
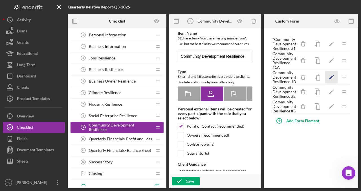
click at [330, 77] on polygon "button" at bounding box center [331, 78] width 4 height 4
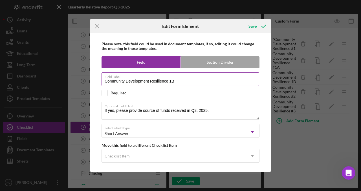
click at [170, 81] on input "Community Development Resilience 1B" at bounding box center [179, 79] width 157 height 14
type input "Community Development Resilience #1B"
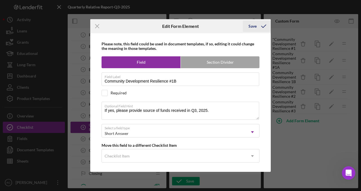
click at [251, 25] on div "Save" at bounding box center [252, 26] width 8 height 11
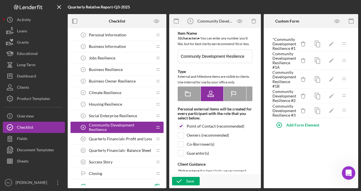
click at [119, 59] on div "Jobs Resilience 3 Jobs Resilience" at bounding box center [114, 57] width 75 height 11
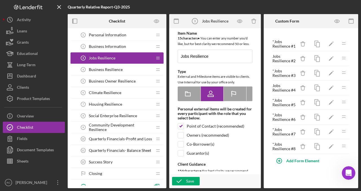
click at [140, 69] on div "Business Resilience 4 Business Resilience" at bounding box center [114, 69] width 75 height 11
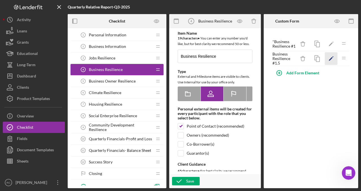
click at [329, 58] on icon "Icon/Edit" at bounding box center [330, 58] width 13 height 13
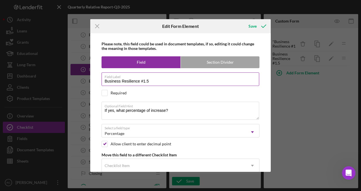
click at [169, 80] on input "Business Resilience #1.5" at bounding box center [179, 79] width 157 height 14
type input "Business Resilience #1A"
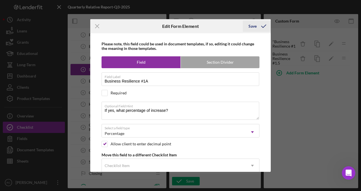
click at [250, 25] on div "Save" at bounding box center [252, 26] width 8 height 11
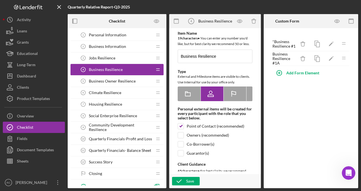
click at [142, 76] on div "Business Owner Resilience 5 Business Owner Resilience" at bounding box center [114, 80] width 75 height 11
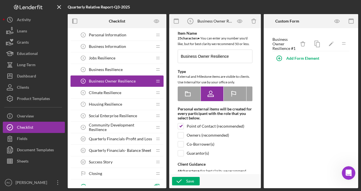
click at [129, 93] on div "Climate Resilience 6 Climate Resilience" at bounding box center [114, 92] width 75 height 11
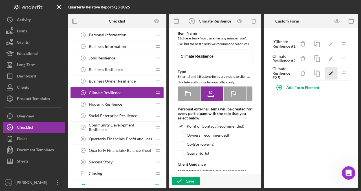
click at [335, 72] on icon "Icon/Edit" at bounding box center [330, 73] width 13 height 13
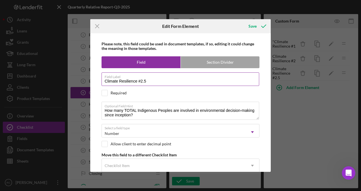
click at [168, 80] on input "Climate Resilience #2.5" at bounding box center [179, 79] width 157 height 14
type input "Climate Resilience #2A"
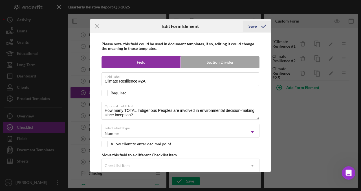
click at [252, 24] on div "Save" at bounding box center [252, 26] width 8 height 11
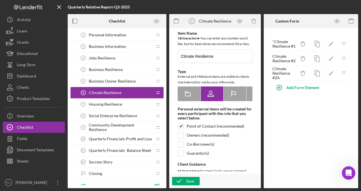
click at [133, 101] on div "Housing Resilience 7 Housing Resilience" at bounding box center [114, 104] width 75 height 11
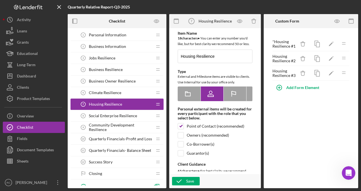
click at [119, 115] on span "Social Enterprise Resilience" at bounding box center [113, 116] width 48 height 5
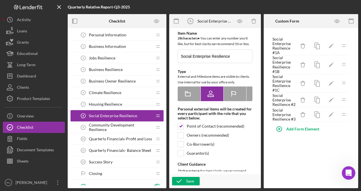
click at [115, 126] on span "Community Development Resilience" at bounding box center [120, 127] width 63 height 9
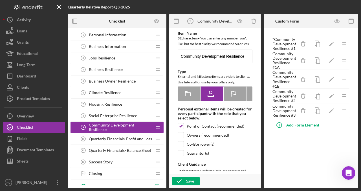
click at [116, 134] on div "Quarterly Financials-Profit and Loss 10 Quarterly Financials-Profit and Loss" at bounding box center [114, 138] width 75 height 11
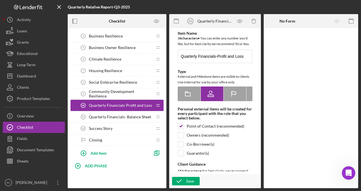
scroll to position [46, 0]
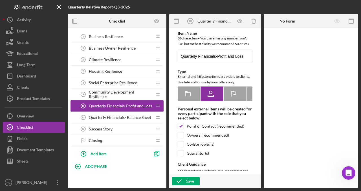
click at [113, 128] on div "Success Story 12 Success Story" at bounding box center [114, 128] width 75 height 11
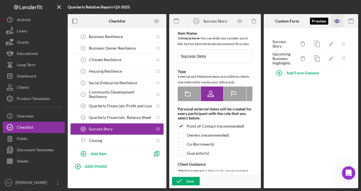
click at [337, 23] on icon "button" at bounding box center [336, 21] width 13 height 13
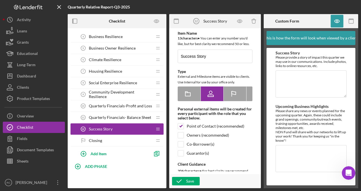
click at [134, 142] on div "Closing Closing" at bounding box center [114, 140] width 75 height 11
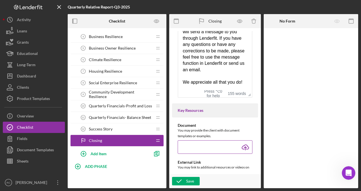
scroll to position [168, 0]
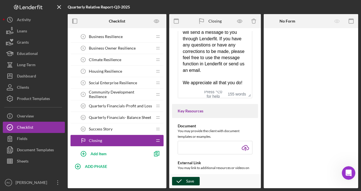
click at [190, 172] on div "Save" at bounding box center [190, 181] width 8 height 8
click at [181, 172] on icon "button" at bounding box center [179, 181] width 14 height 14
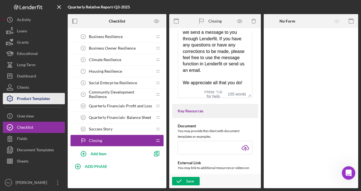
click at [34, 98] on div "Product Templates" at bounding box center [33, 99] width 33 height 13
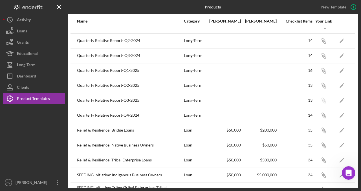
scroll to position [100, 0]
click at [343, 99] on icon "Icon/Edit" at bounding box center [341, 100] width 13 height 13
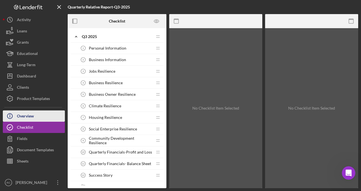
click at [48, 118] on button "Icon/Info Overview" at bounding box center [34, 115] width 62 height 11
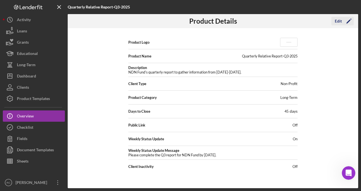
click at [345, 19] on icon "Icon/Edit" at bounding box center [348, 21] width 14 height 14
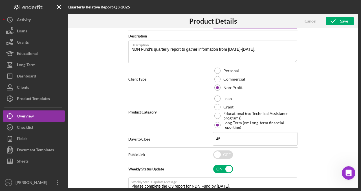
scroll to position [94, 0]
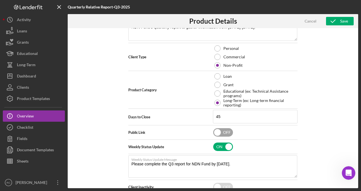
click at [216, 131] on input "checkbox" at bounding box center [223, 132] width 20 height 8
checkbox input "true"
click at [343, 23] on div "Save" at bounding box center [344, 21] width 8 height 8
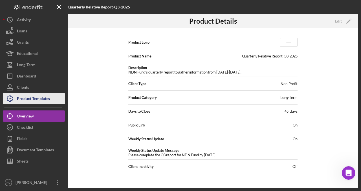
click at [38, 99] on div "Product Templates" at bounding box center [33, 99] width 33 height 13
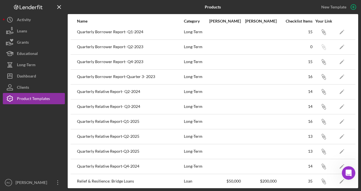
scroll to position [55, 0]
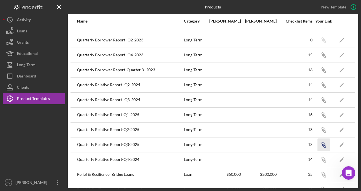
click at [324, 144] on icon "Icon/Link" at bounding box center [323, 144] width 13 height 13
click at [309, 143] on div "13" at bounding box center [294, 144] width 35 height 5
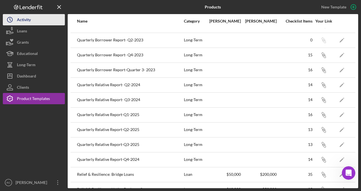
click at [25, 20] on div "Activity" at bounding box center [24, 20] width 14 height 13
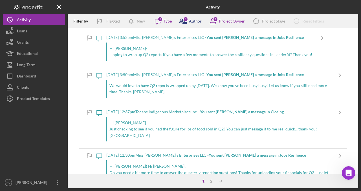
click at [185, 23] on icon at bounding box center [185, 22] width 4 height 4
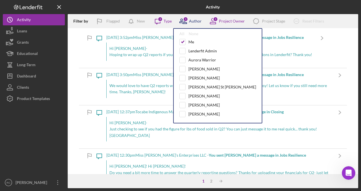
click at [186, 21] on div "1" at bounding box center [185, 19] width 5 height 5
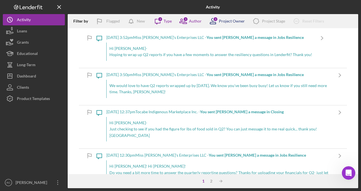
click at [234, 20] on div "Project Owner" at bounding box center [232, 21] width 26 height 5
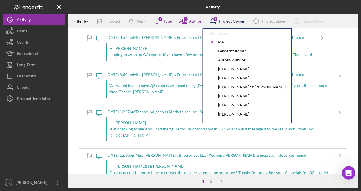
click at [234, 20] on div "Project Owner" at bounding box center [232, 21] width 26 height 5
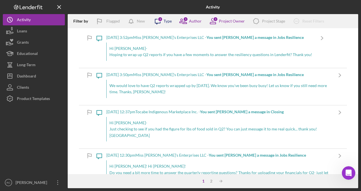
click at [155, 19] on icon "Icon/Message" at bounding box center [157, 21] width 14 height 14
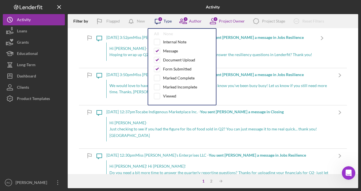
click at [155, 19] on icon "Icon/Message" at bounding box center [157, 21] width 14 height 14
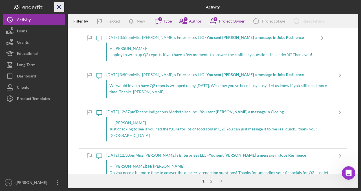
click at [57, 7] on icon "Icon/Menu Close" at bounding box center [59, 7] width 13 height 13
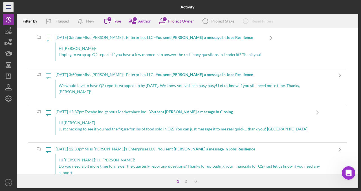
click at [8, 7] on line "button" at bounding box center [8, 7] width 5 height 0
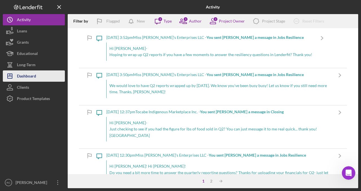
click at [35, 74] on div "Dashboard" at bounding box center [26, 76] width 19 height 13
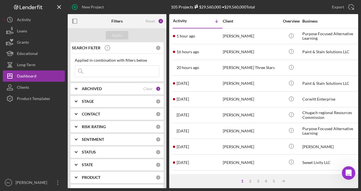
click at [119, 69] on input at bounding box center [117, 71] width 84 height 11
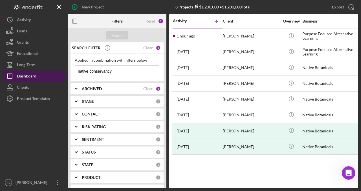
drag, startPoint x: 120, startPoint y: 73, endPoint x: 59, endPoint y: 71, distance: 60.9
click at [59, 71] on div "New Project 8 Projects $1,200,000 • $1,200,000 Total Export Icon/Export Filters…" at bounding box center [180, 94] width 355 height 188
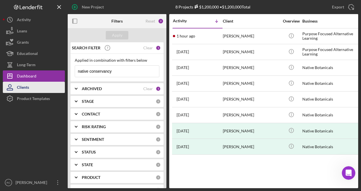
type input "native conservancy"
click at [32, 90] on button "Clients" at bounding box center [34, 87] width 62 height 11
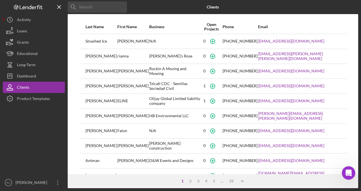
click at [83, 10] on input at bounding box center [97, 6] width 59 height 11
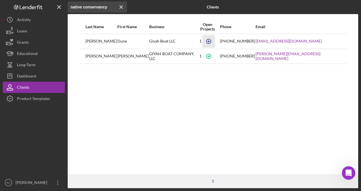
type input "native conservancy"
click at [213, 40] on icon "button" at bounding box center [208, 41] width 13 height 13
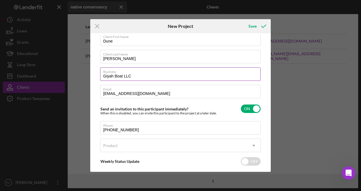
scroll to position [39, 0]
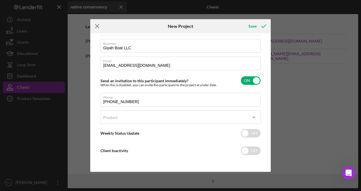
click at [98, 27] on line at bounding box center [97, 26] width 4 height 4
